Goal: Transaction & Acquisition: Purchase product/service

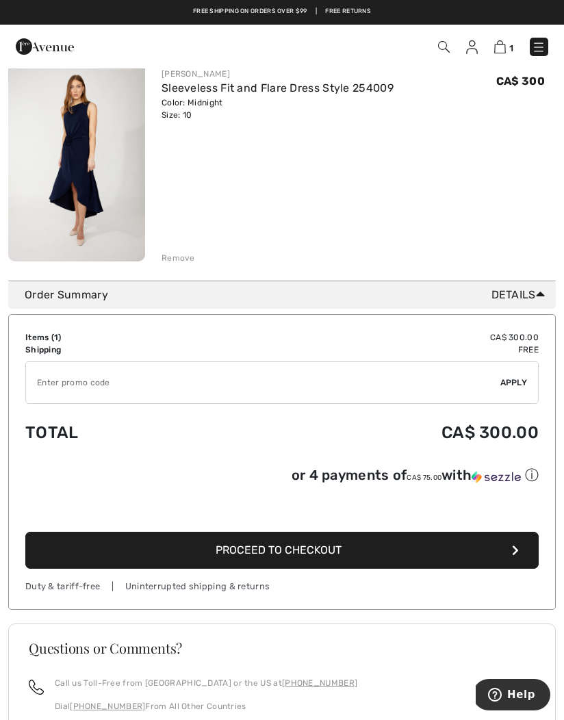
scroll to position [142, 0]
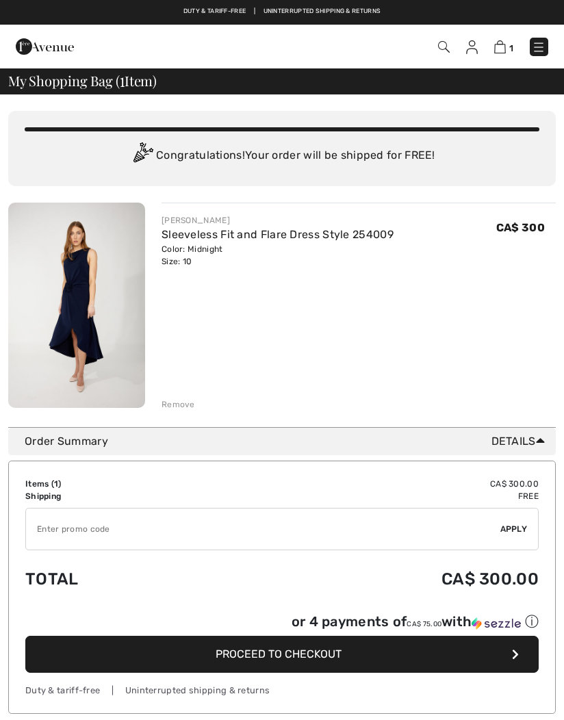
checkbox input "true"
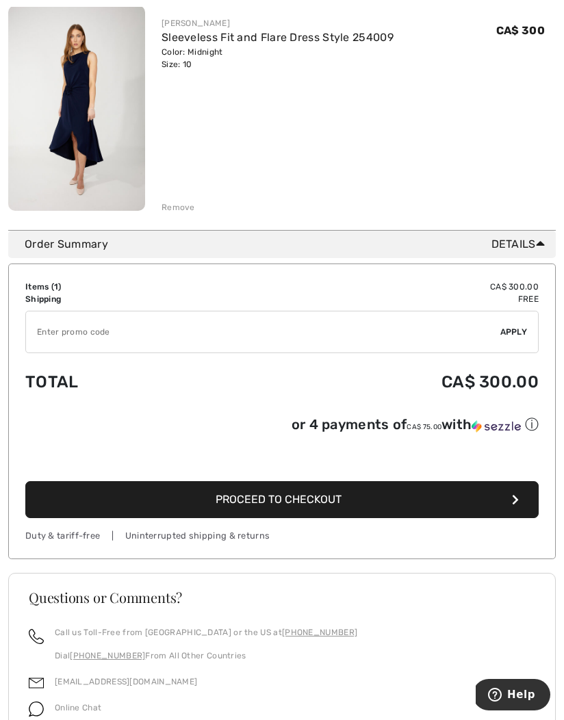
click at [452, 509] on button "Proceed to Checkout" at bounding box center [281, 499] width 513 height 37
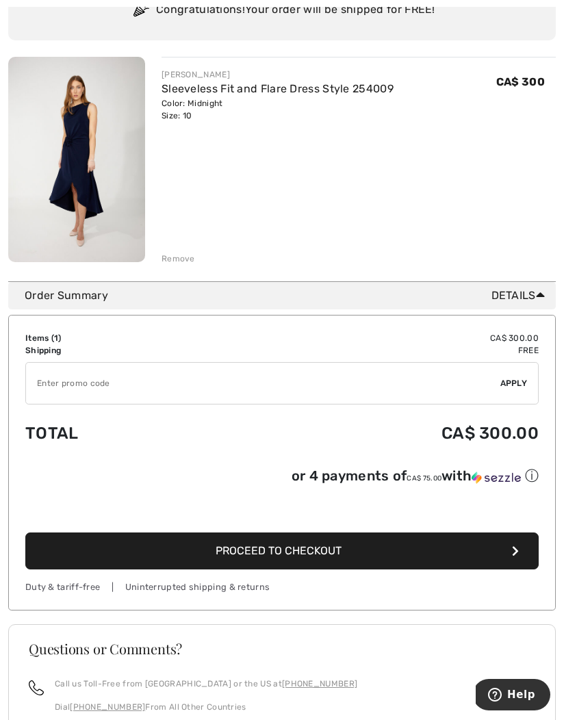
scroll to position [173, 0]
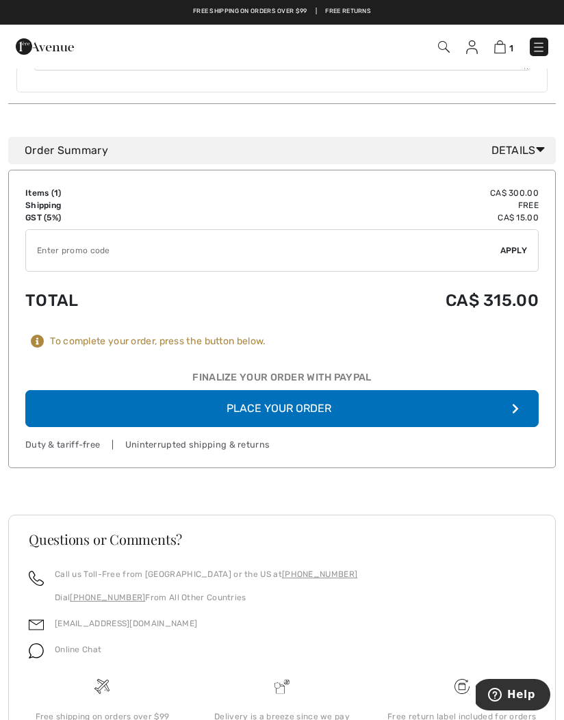
scroll to position [1046, 0]
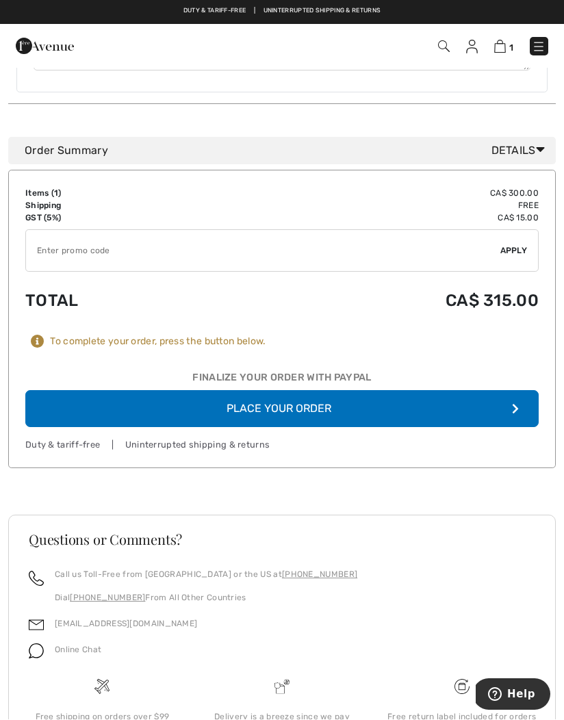
click at [339, 391] on button "Place Your Order" at bounding box center [281, 409] width 513 height 37
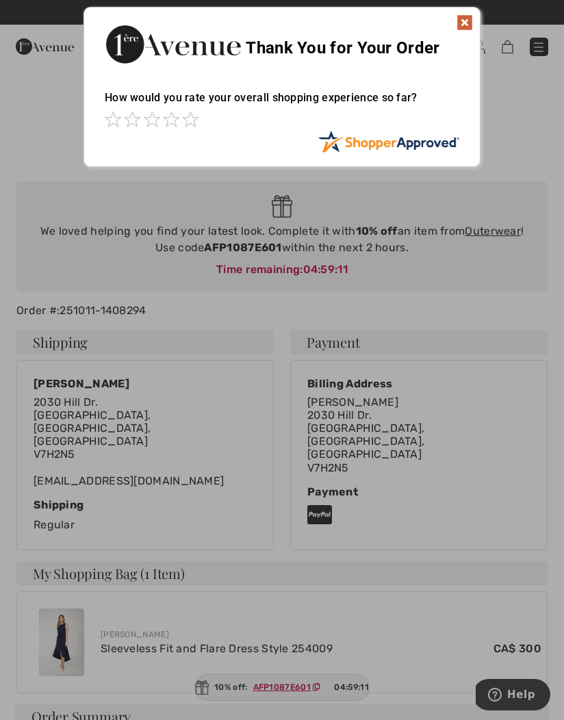
click at [469, 27] on img at bounding box center [464, 22] width 16 height 16
